Goal: Complete application form: Complete application form

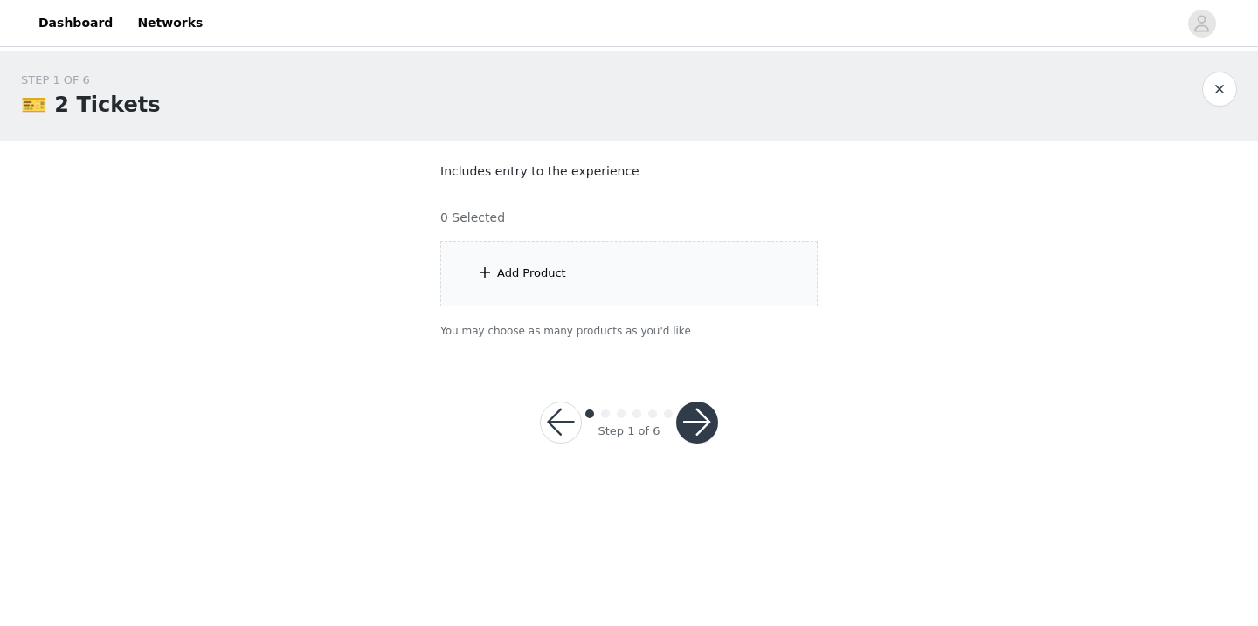
click at [588, 252] on div "Add Product" at bounding box center [628, 274] width 377 height 66
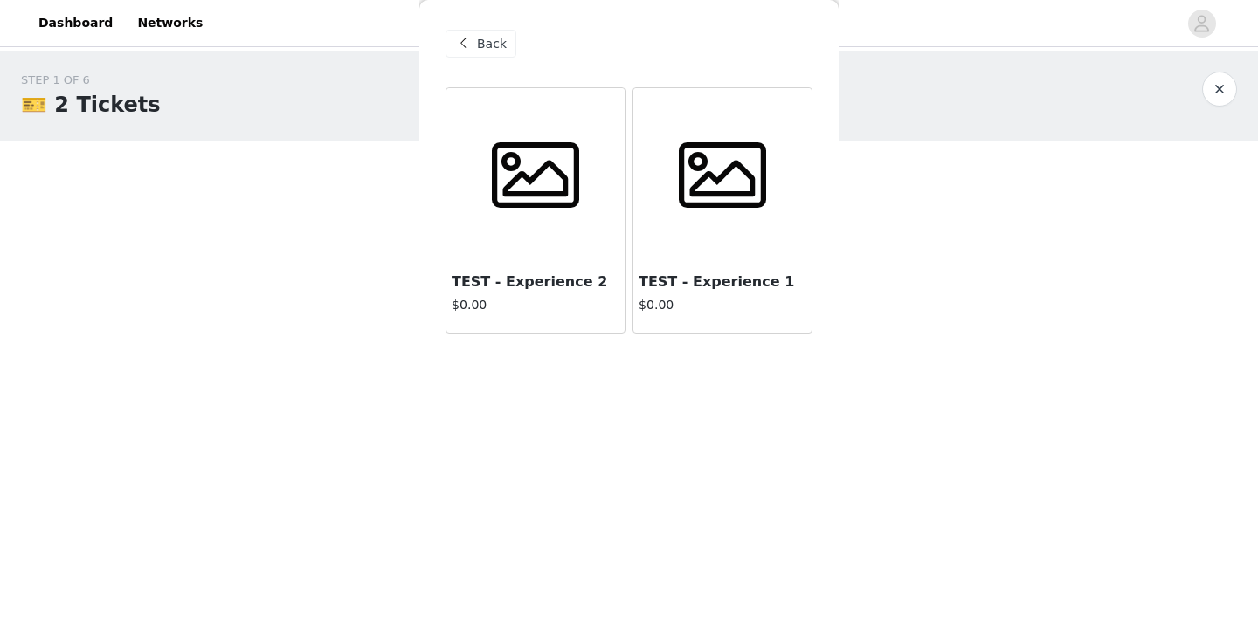
click at [537, 227] on div at bounding box center [535, 175] width 178 height 175
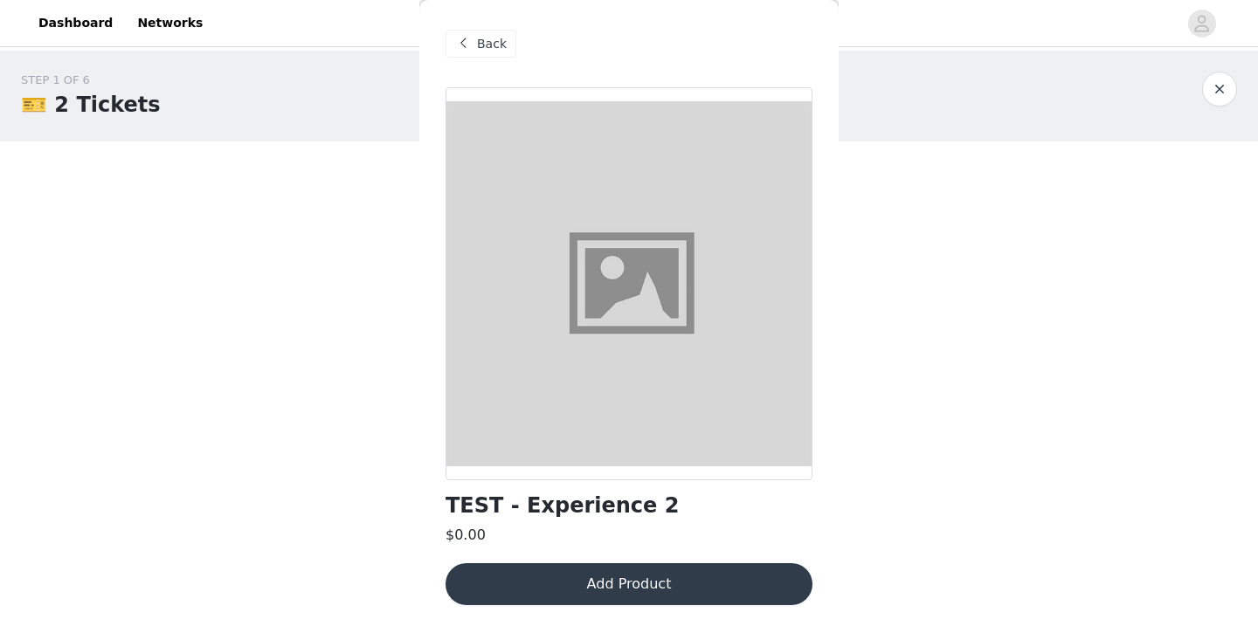
click at [576, 593] on button "Add Product" at bounding box center [628, 584] width 367 height 42
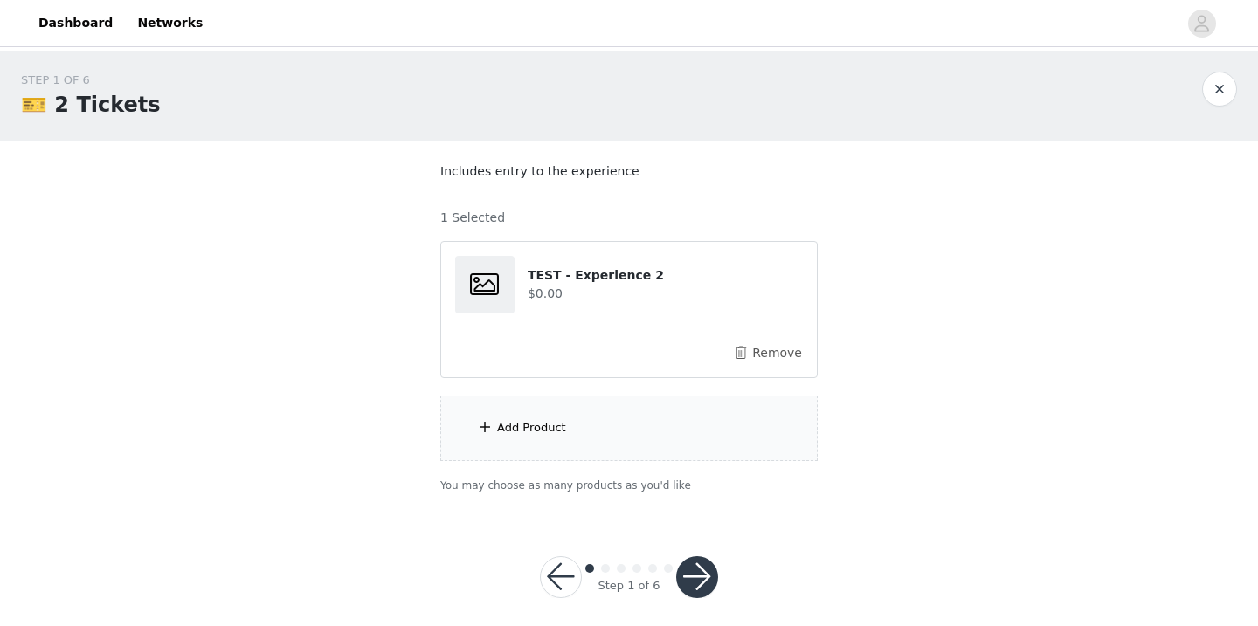
click at [591, 411] on div "Add Product" at bounding box center [628, 429] width 377 height 66
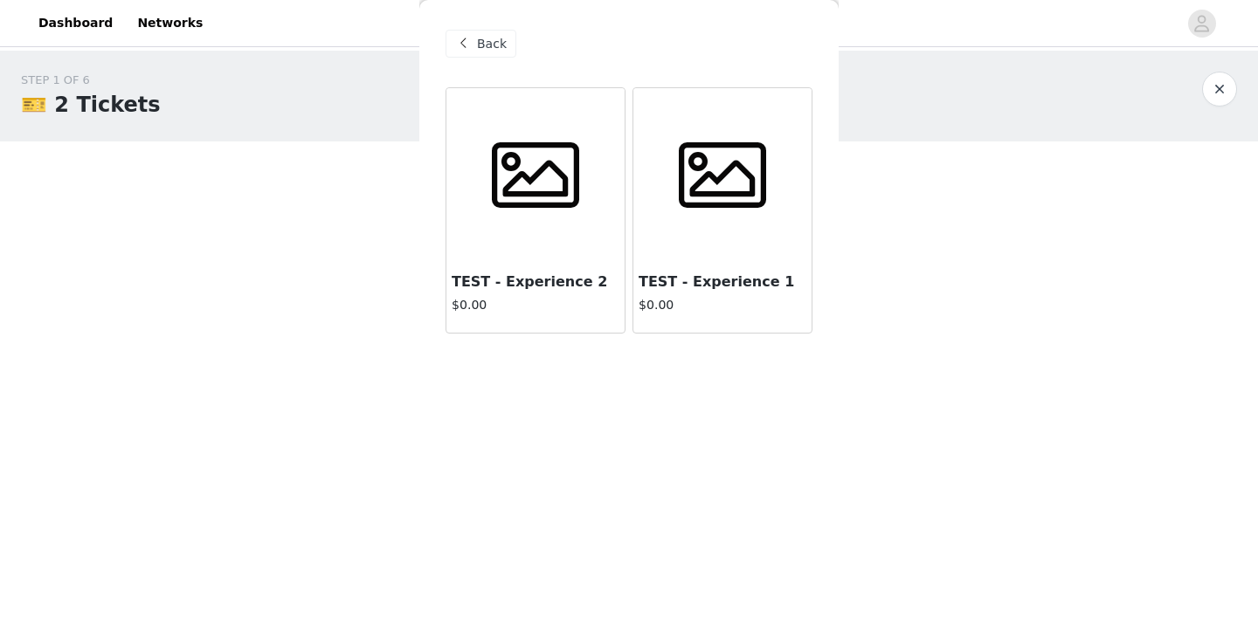
click at [691, 252] on div at bounding box center [722, 175] width 178 height 175
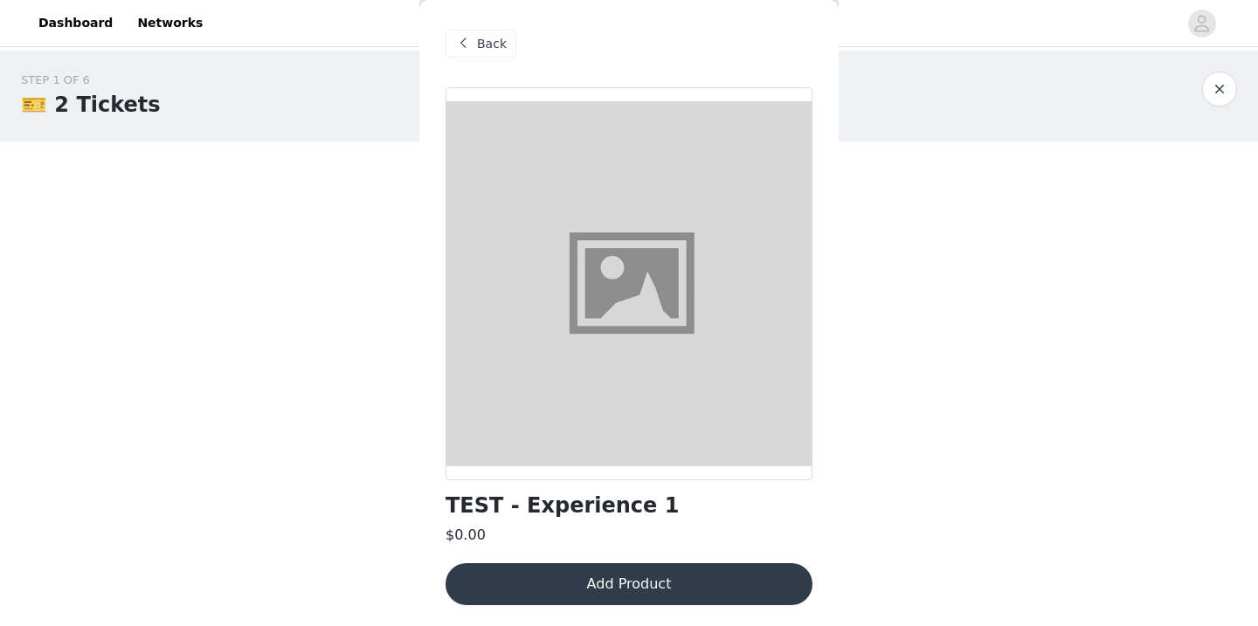
click at [611, 581] on button "Add Product" at bounding box center [628, 584] width 367 height 42
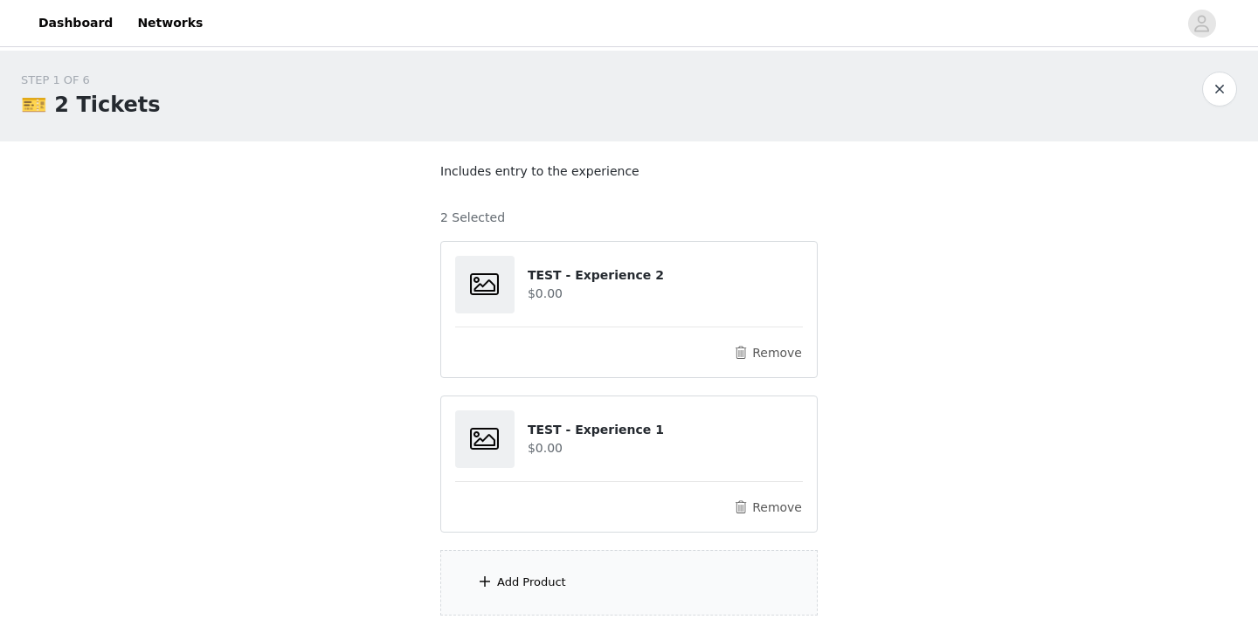
click at [611, 581] on div "Add Product" at bounding box center [628, 583] width 377 height 66
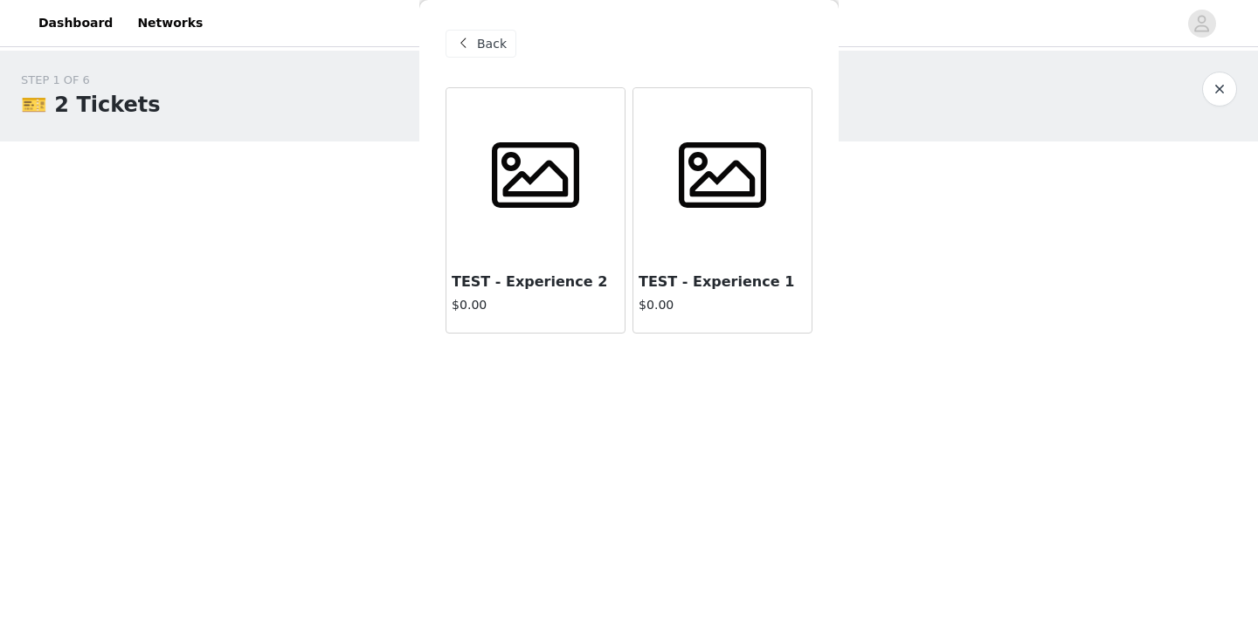
click at [708, 300] on h4 "$0.00" at bounding box center [723, 305] width 168 height 18
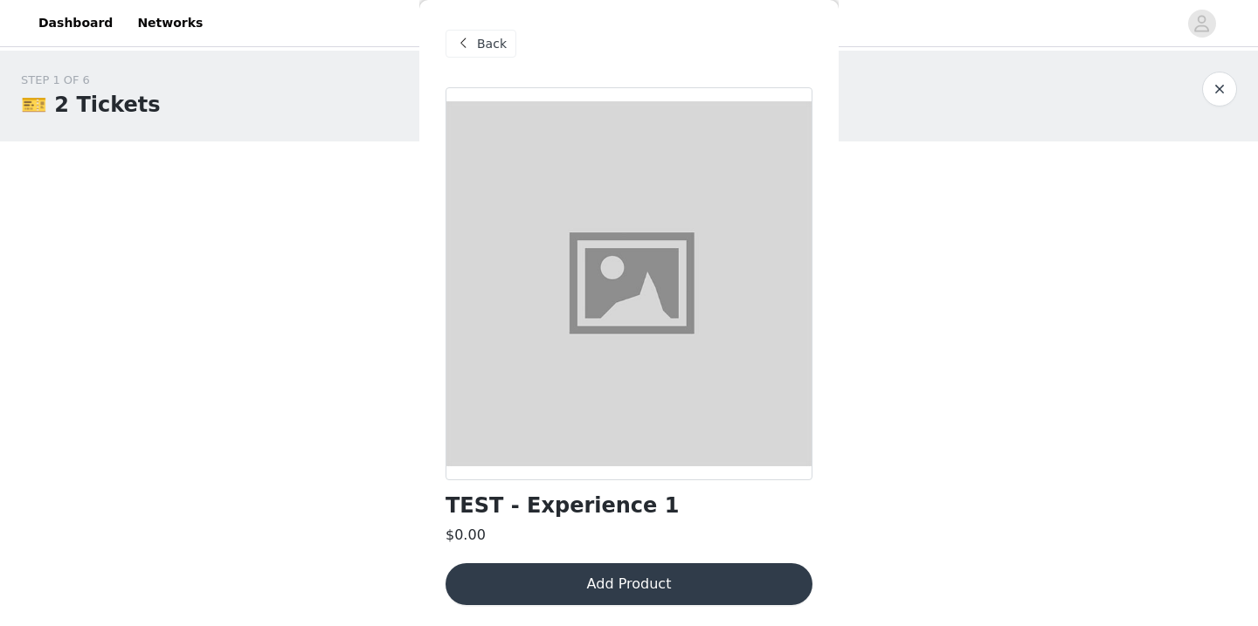
click at [622, 566] on button "Add Product" at bounding box center [628, 584] width 367 height 42
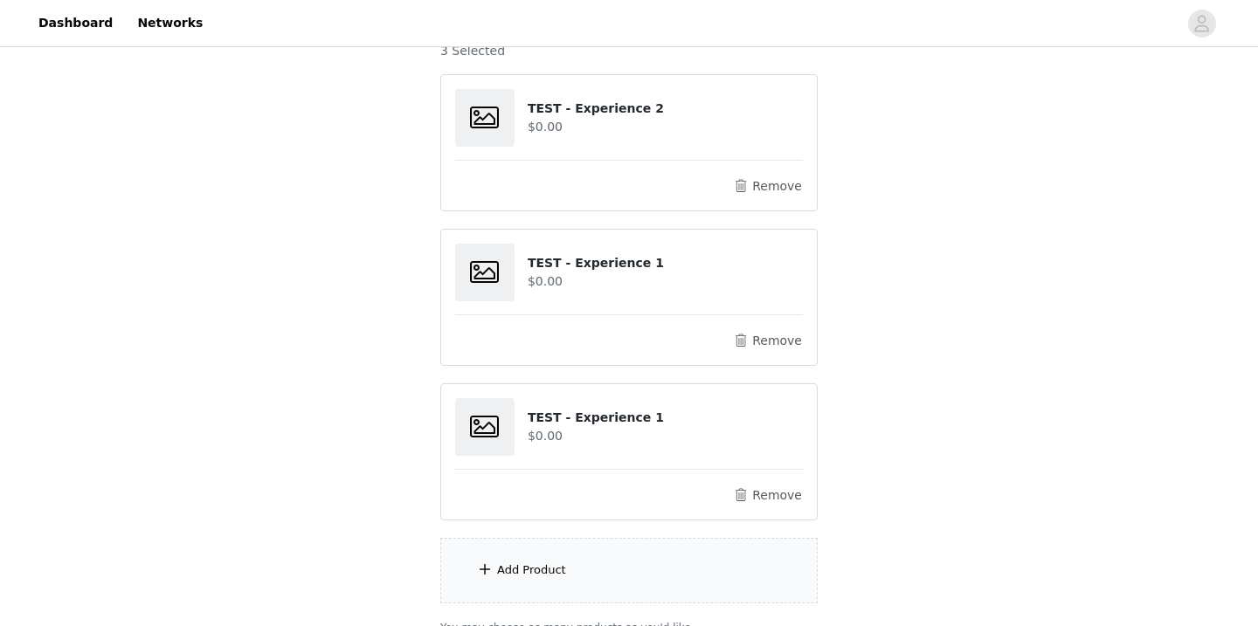
scroll to position [176, 0]
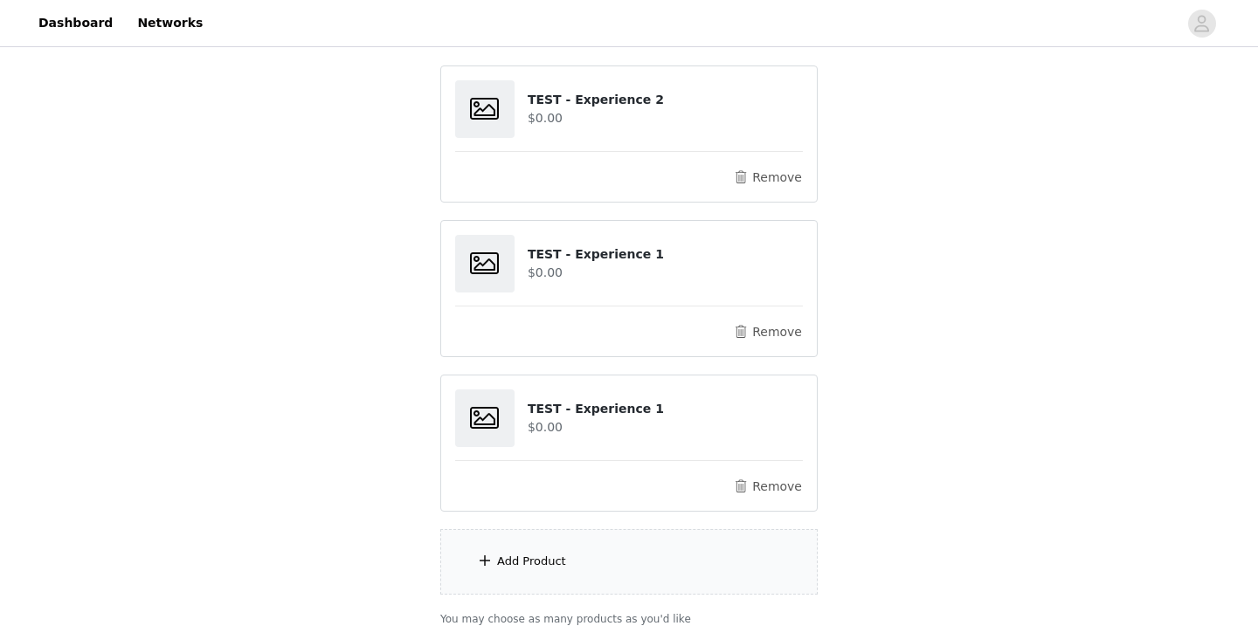
click at [598, 549] on div "Add Product" at bounding box center [628, 562] width 377 height 66
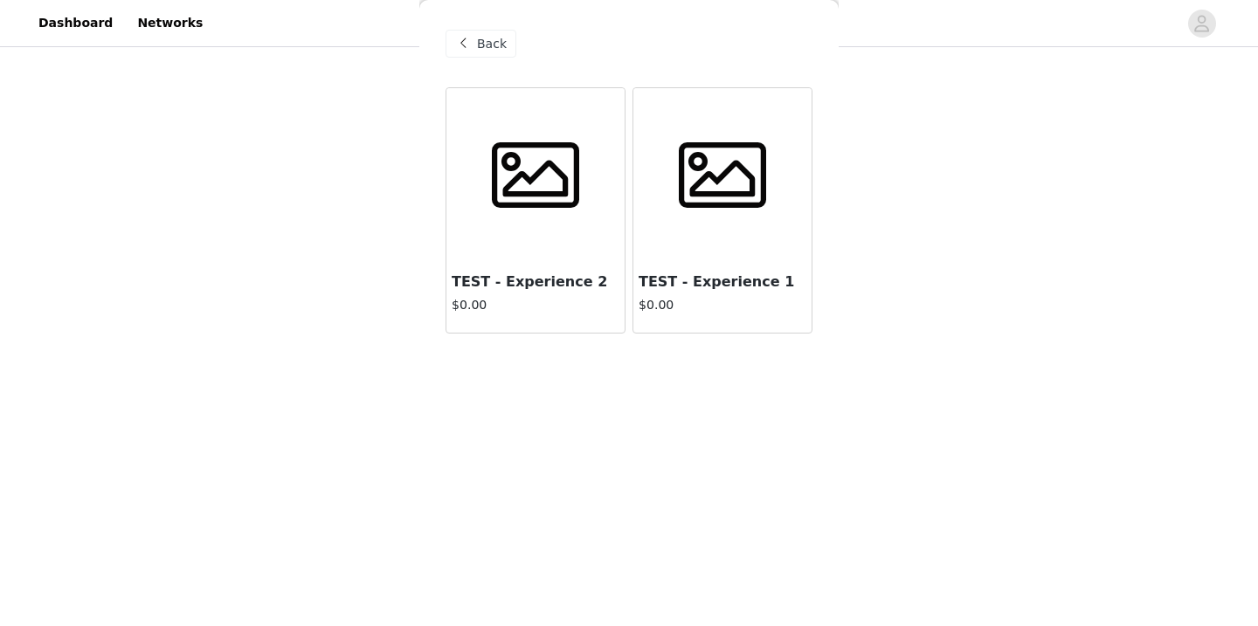
click at [570, 231] on div at bounding box center [535, 175] width 178 height 175
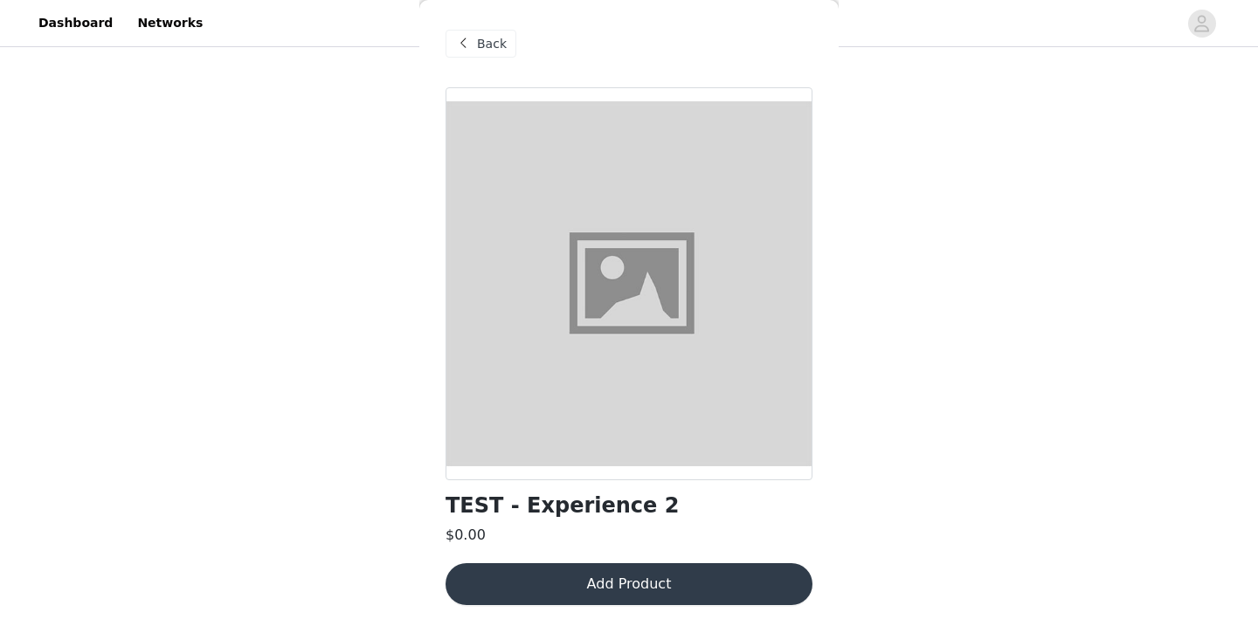
click at [618, 582] on button "Add Product" at bounding box center [628, 584] width 367 height 42
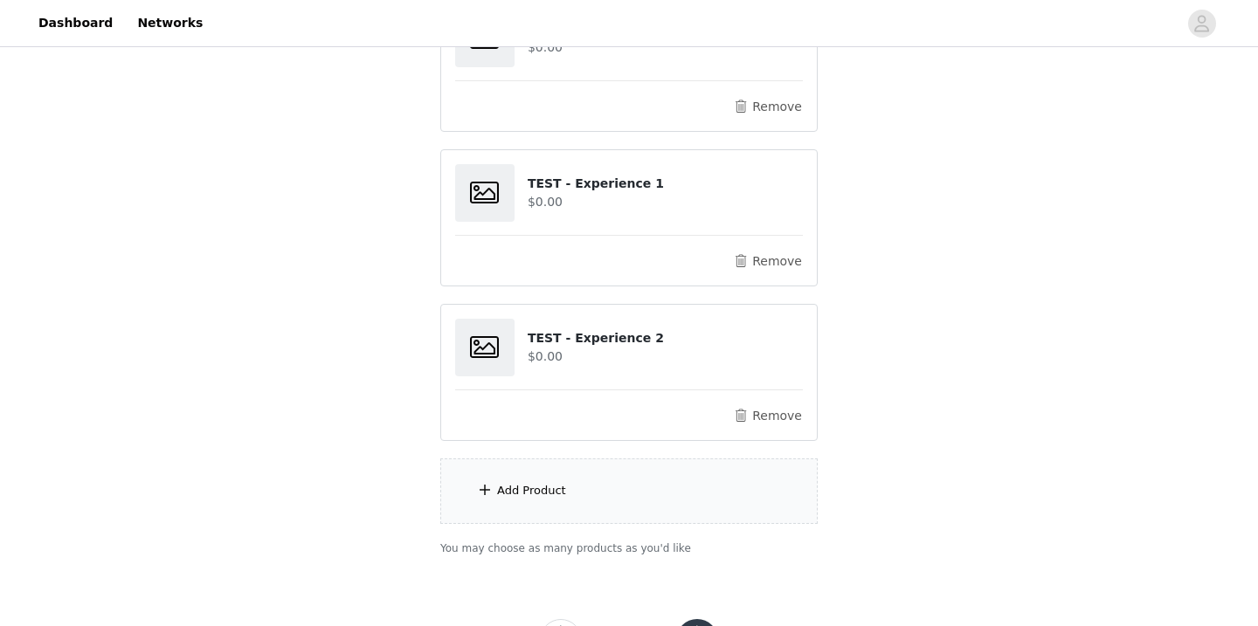
scroll to position [423, 0]
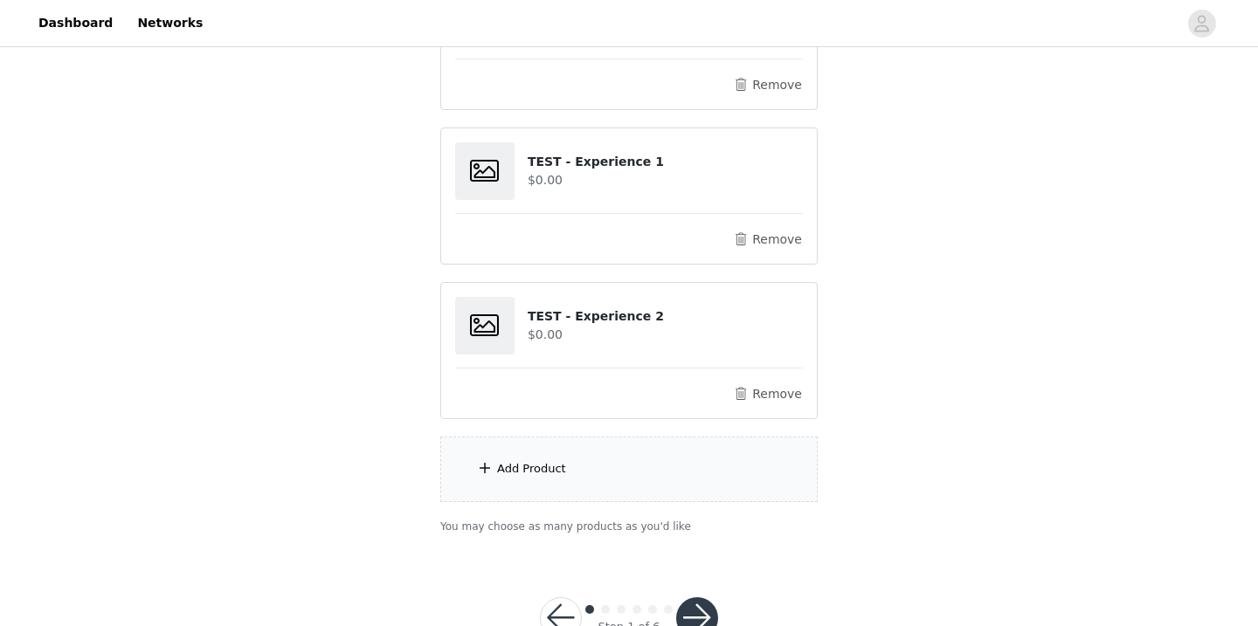
click at [618, 465] on div "Add Product" at bounding box center [628, 470] width 377 height 66
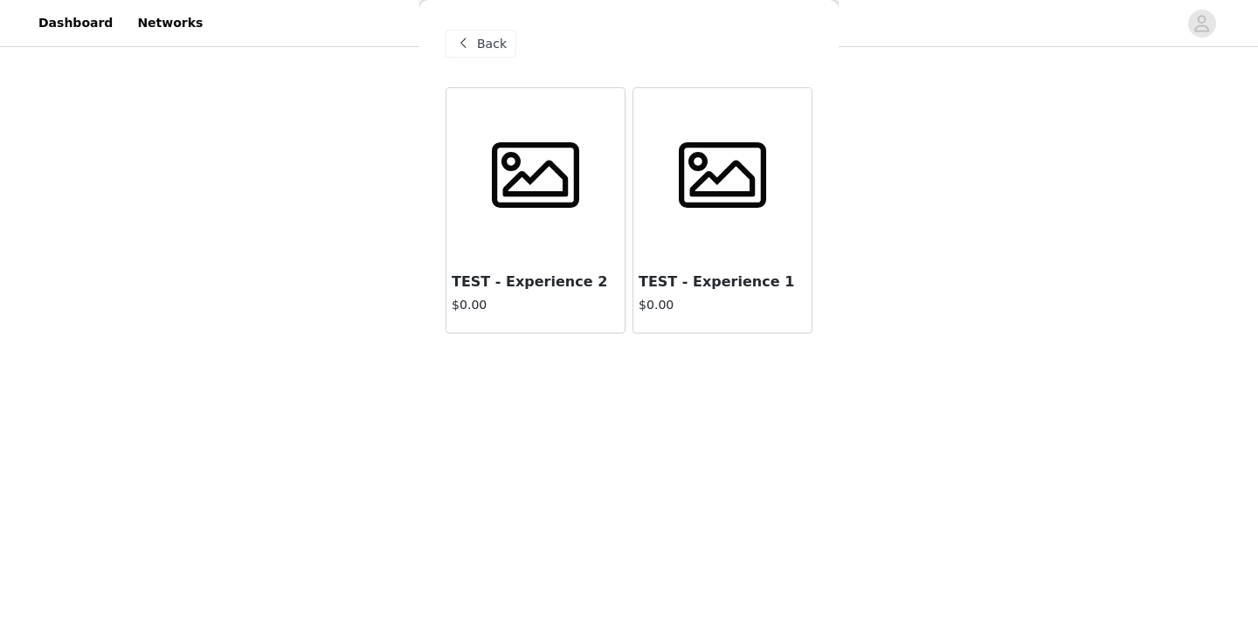
click at [733, 257] on div at bounding box center [722, 175] width 178 height 175
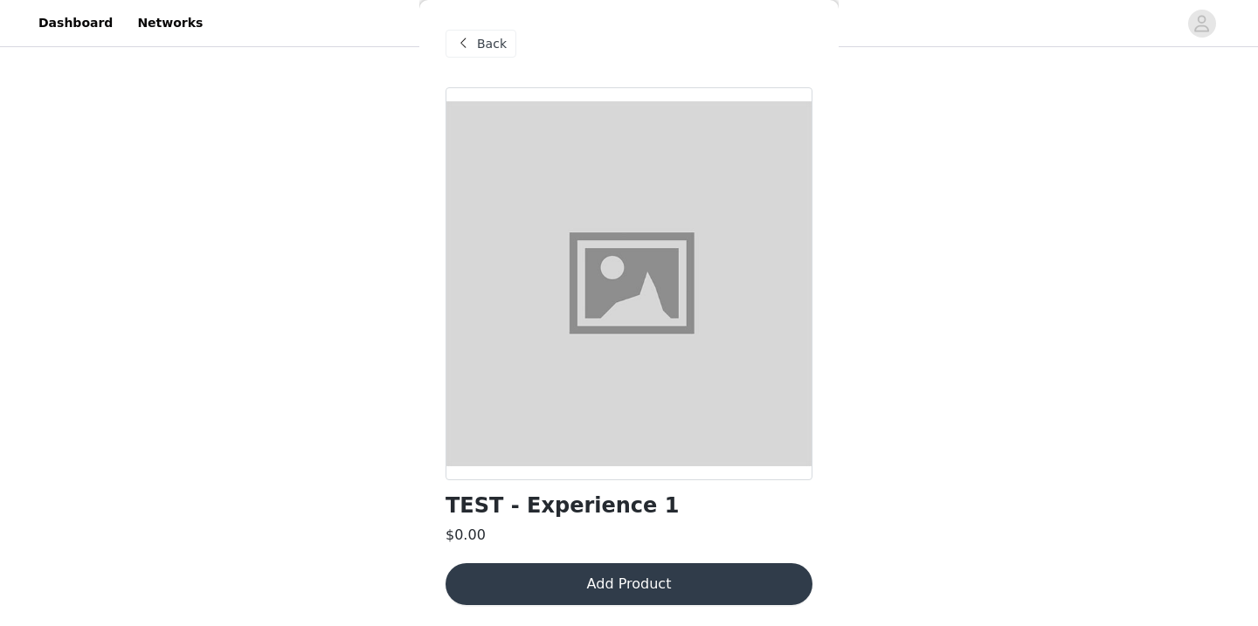
click at [617, 592] on button "Add Product" at bounding box center [628, 584] width 367 height 42
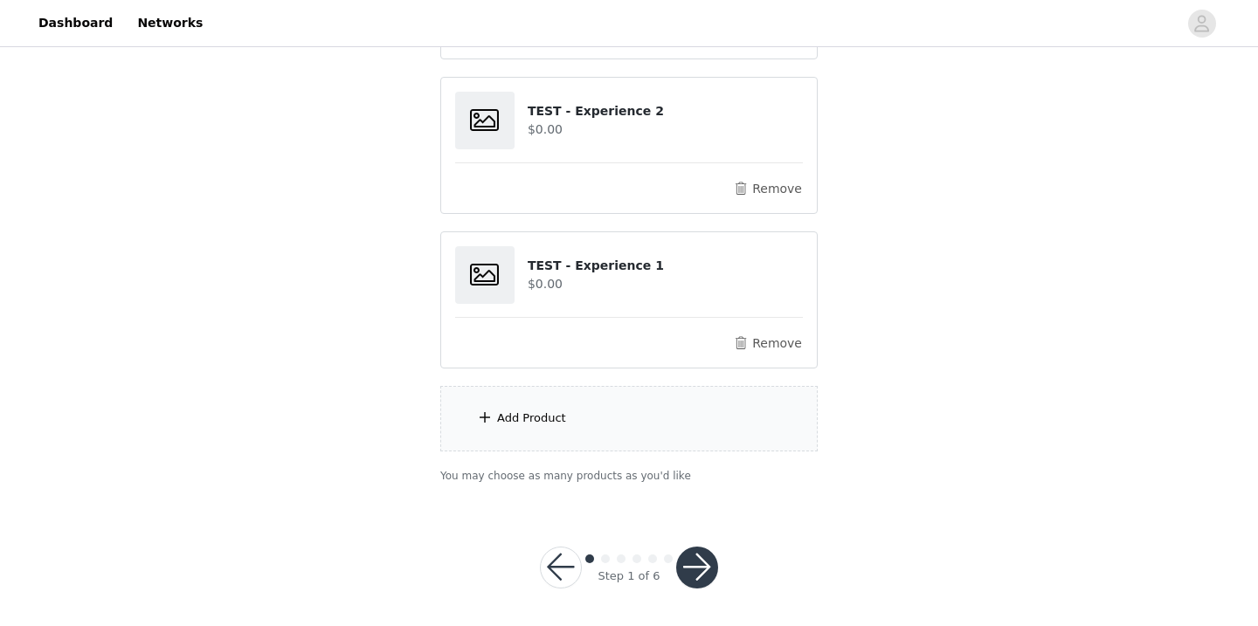
scroll to position [632, 0]
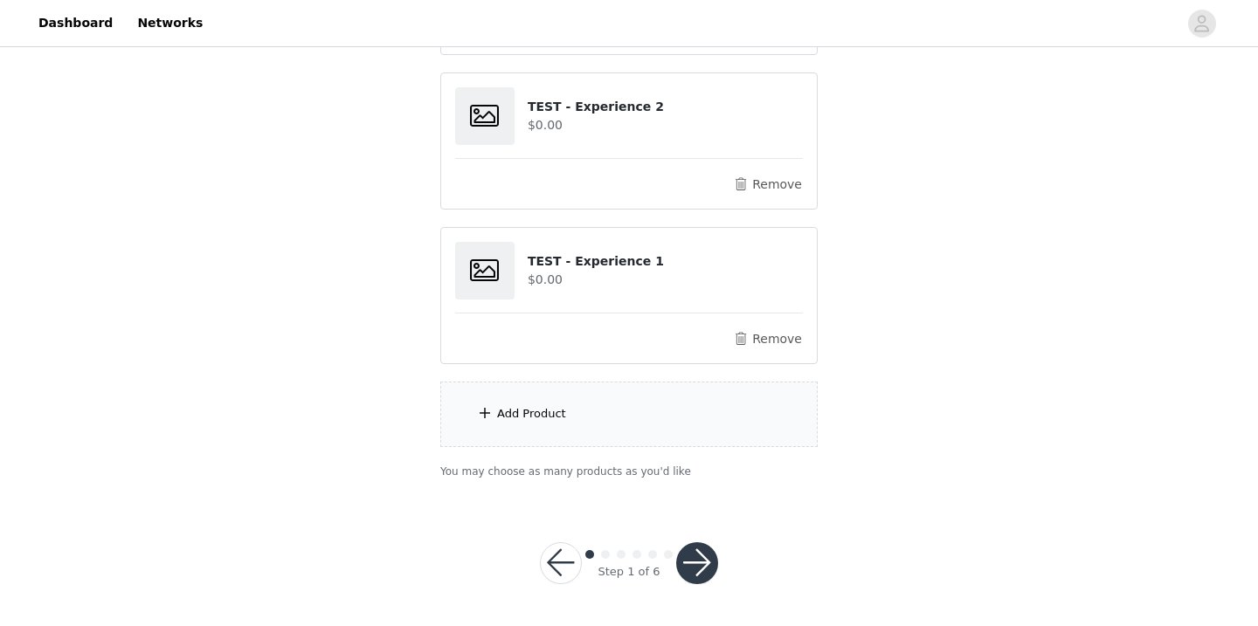
click at [694, 571] on button "button" at bounding box center [697, 563] width 42 height 42
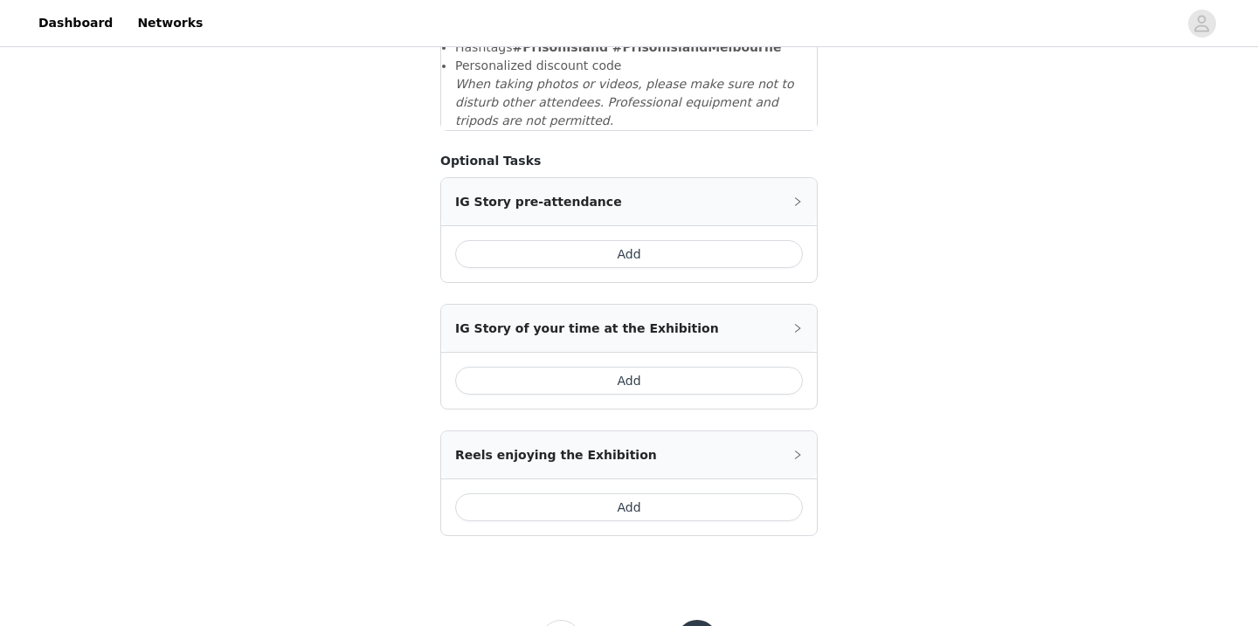
scroll to position [787, 0]
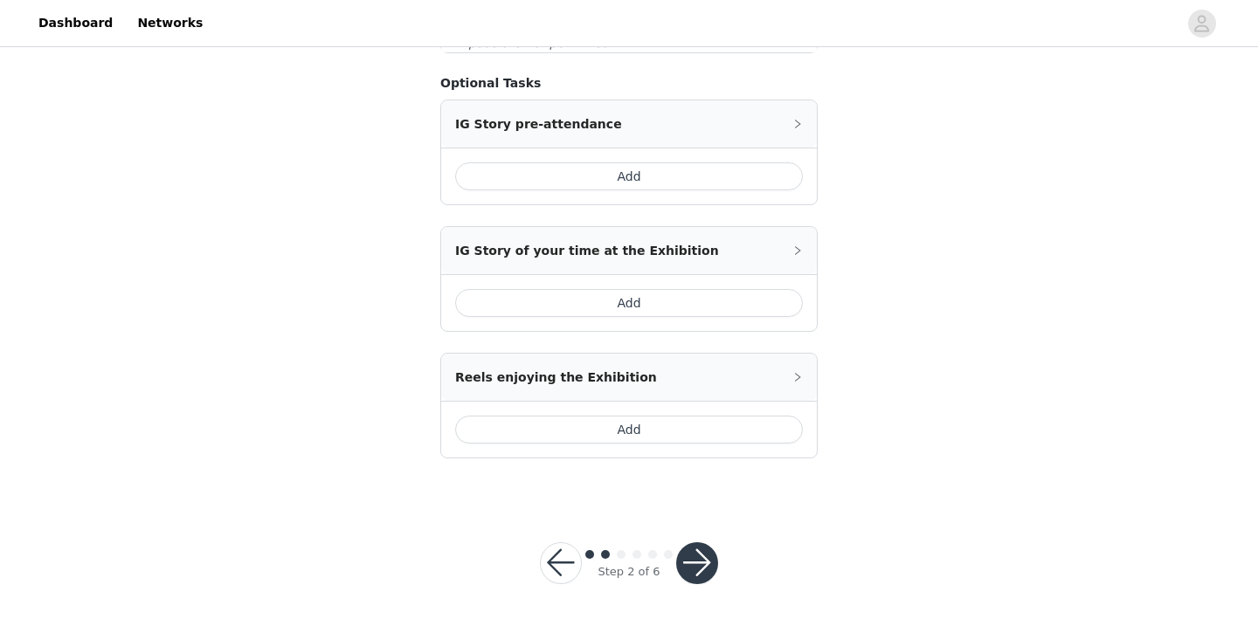
click at [692, 576] on button "button" at bounding box center [697, 563] width 42 height 42
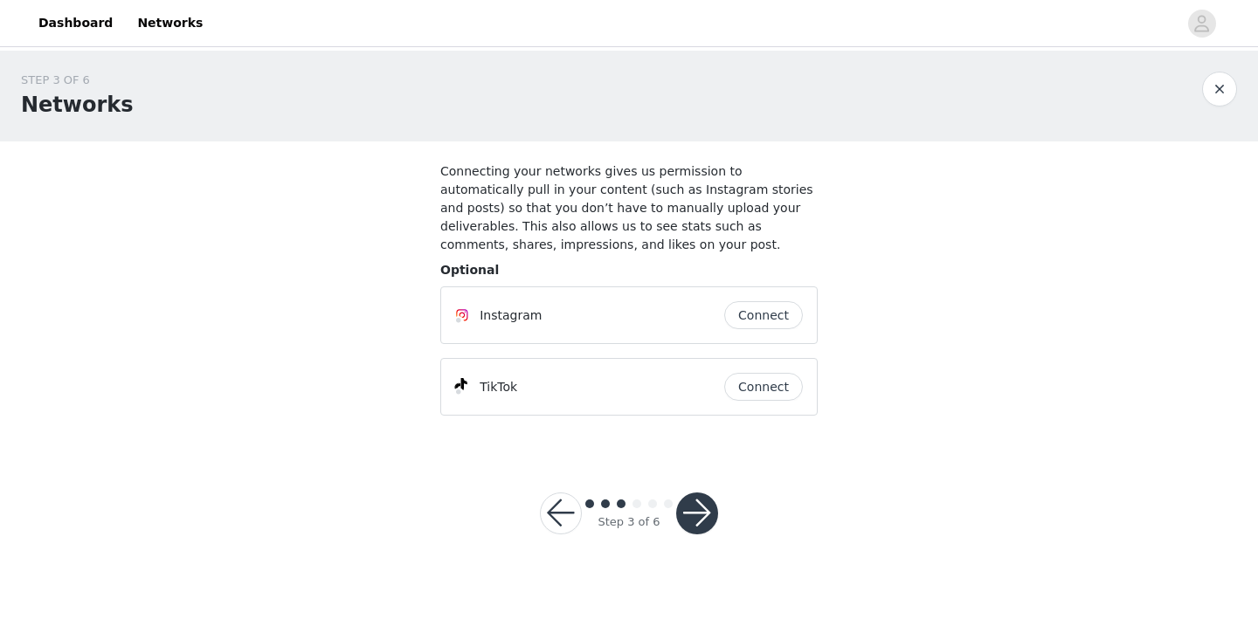
click at [697, 519] on button "button" at bounding box center [697, 514] width 42 height 42
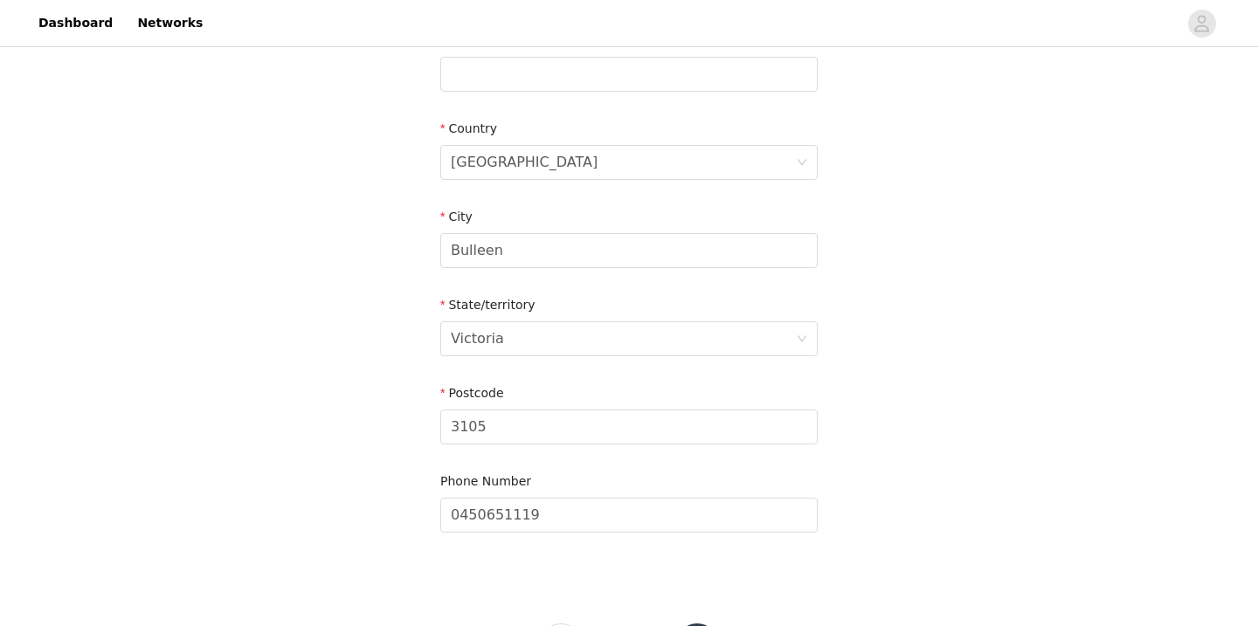
scroll to position [601, 0]
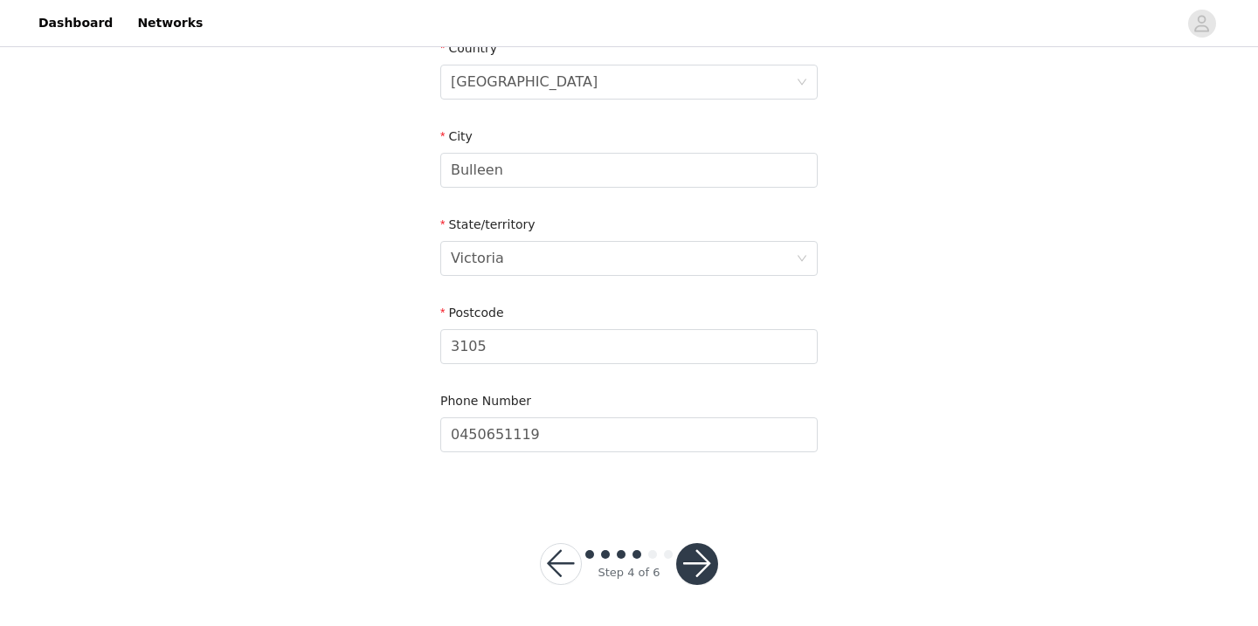
click at [698, 551] on button "button" at bounding box center [697, 564] width 42 height 42
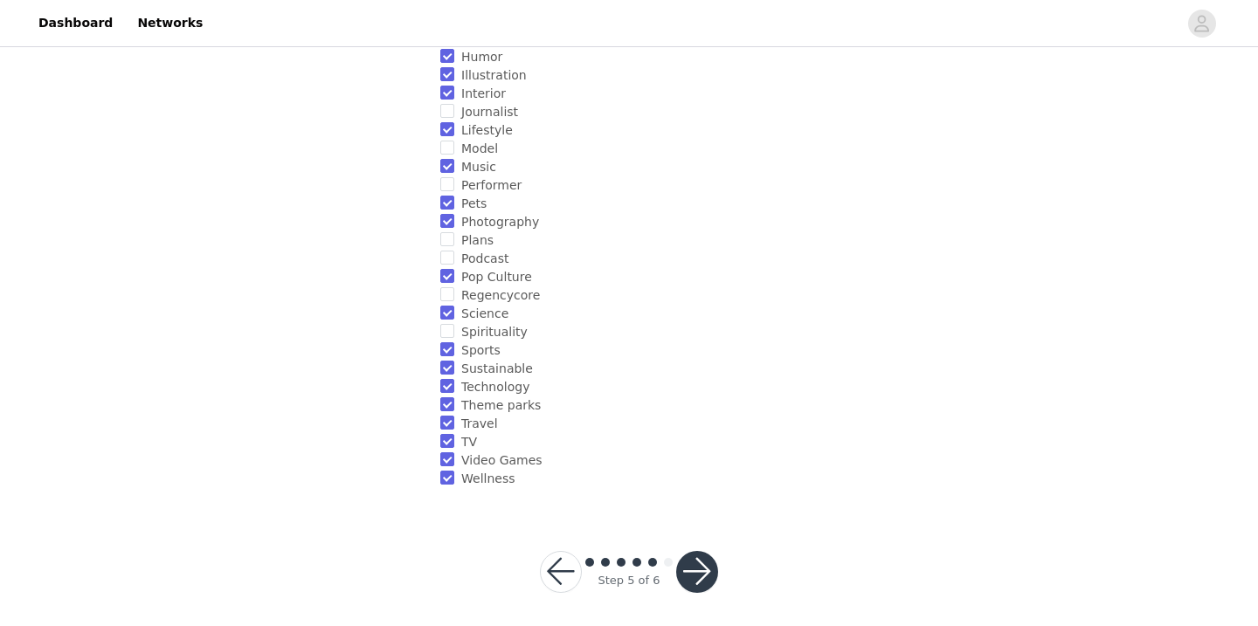
scroll to position [512, 0]
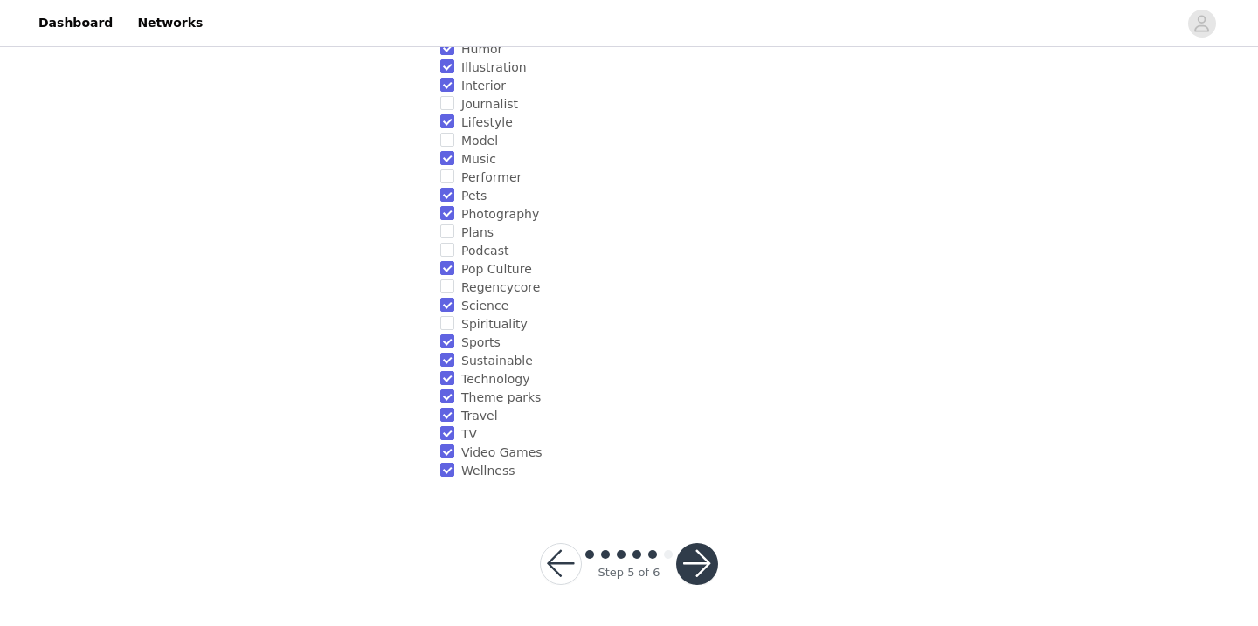
click at [698, 551] on button "button" at bounding box center [697, 564] width 42 height 42
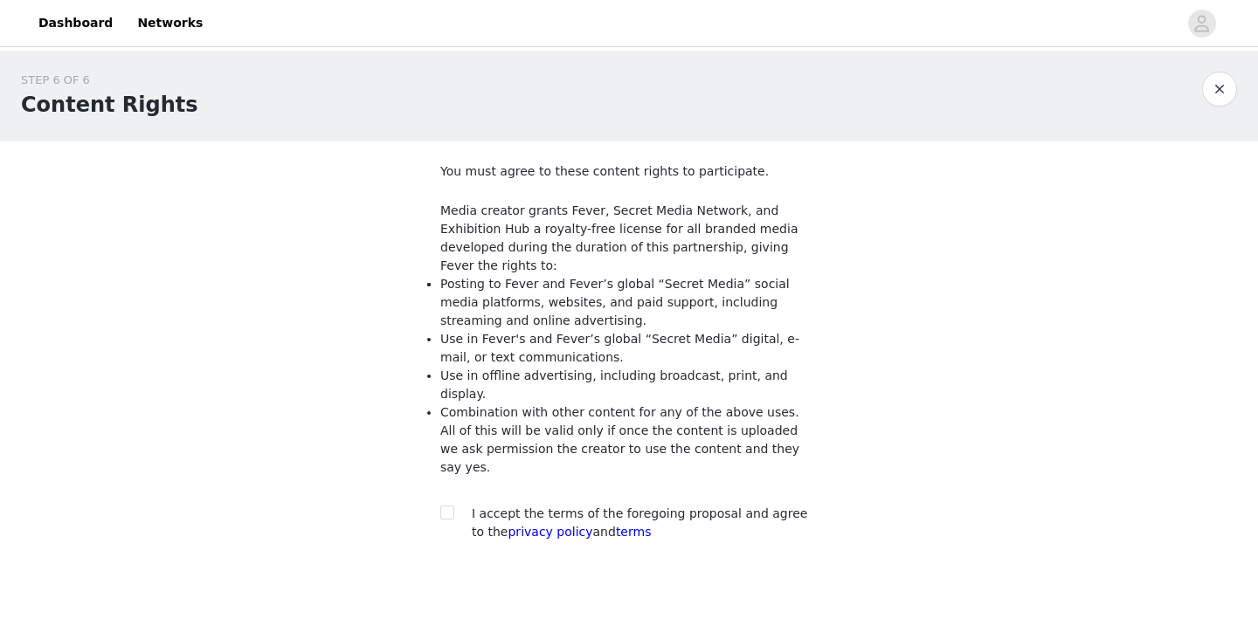
click at [654, 507] on span "I accept the terms of the foregoing proposal and agree to the privacy policy an…" at bounding box center [639, 523] width 335 height 32
click at [445, 506] on input "checkbox" at bounding box center [446, 512] width 12 height 12
checkbox input "true"
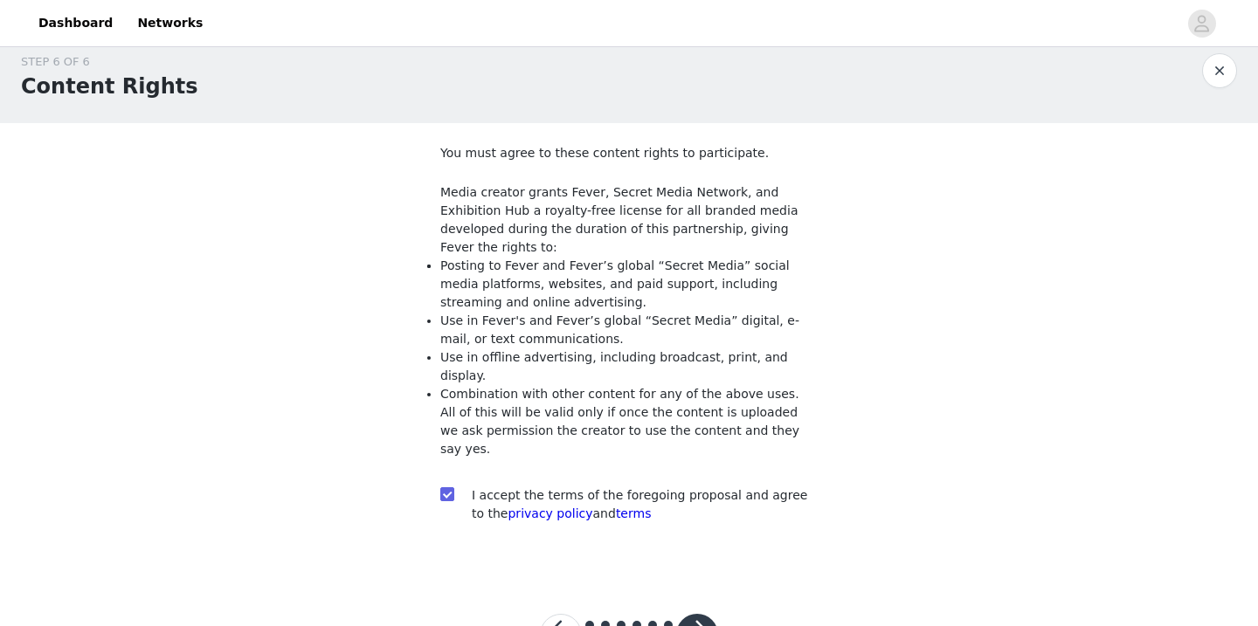
scroll to position [26, 0]
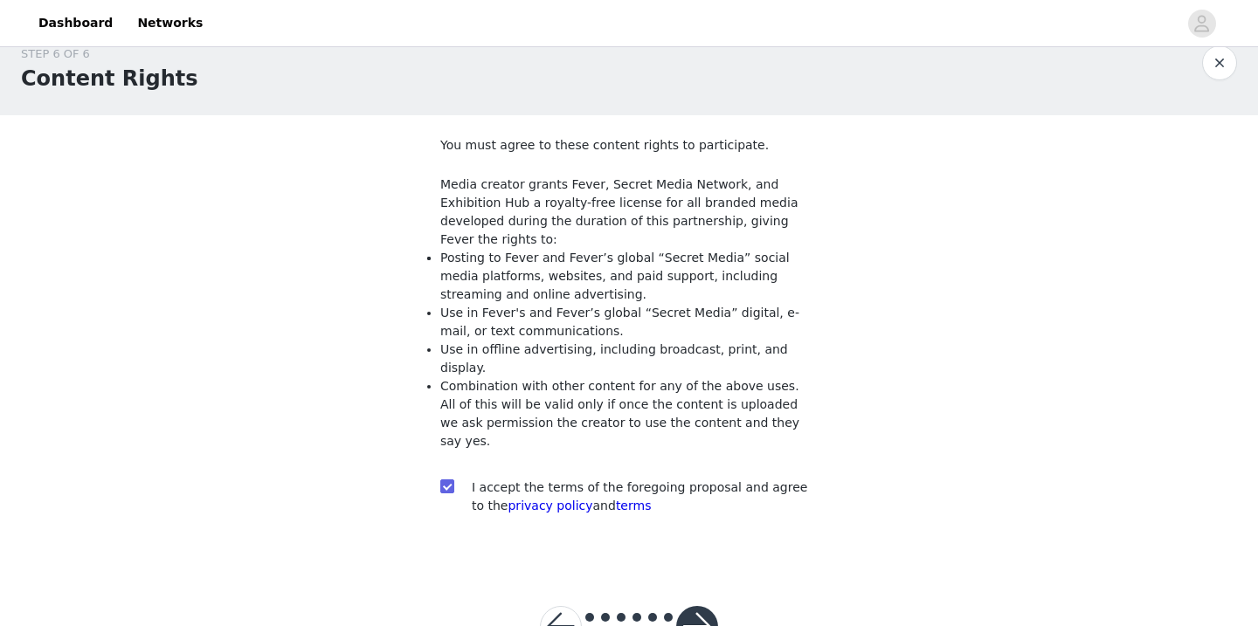
click at [702, 606] on button "button" at bounding box center [697, 627] width 42 height 42
